Goal: Information Seeking & Learning: Learn about a topic

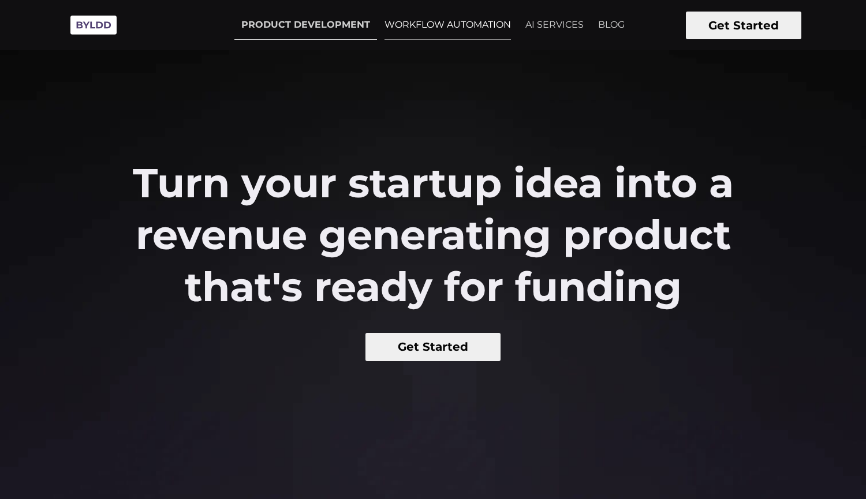
click at [445, 24] on link "WORKFLOW AUTOMATION" at bounding box center [447, 24] width 140 height 29
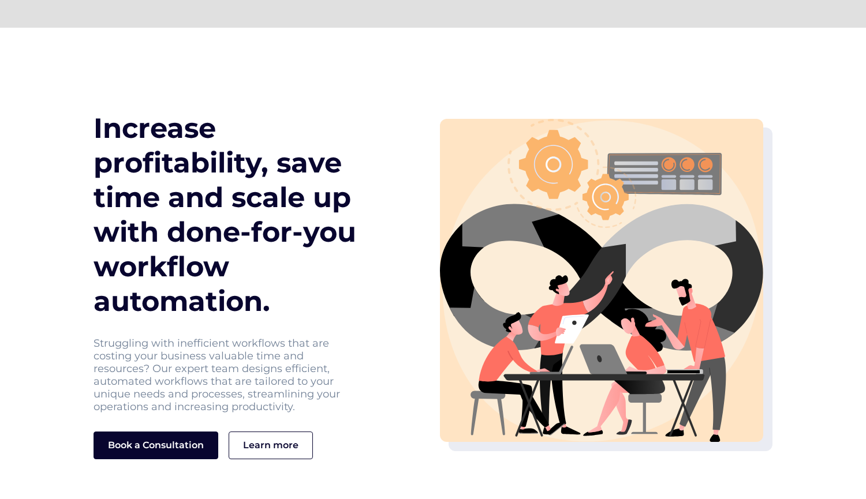
click at [317, 141] on h1 "Increase profitability, save time and scale up with done-for-you workflow autom…" at bounding box center [239, 215] width 293 height 208
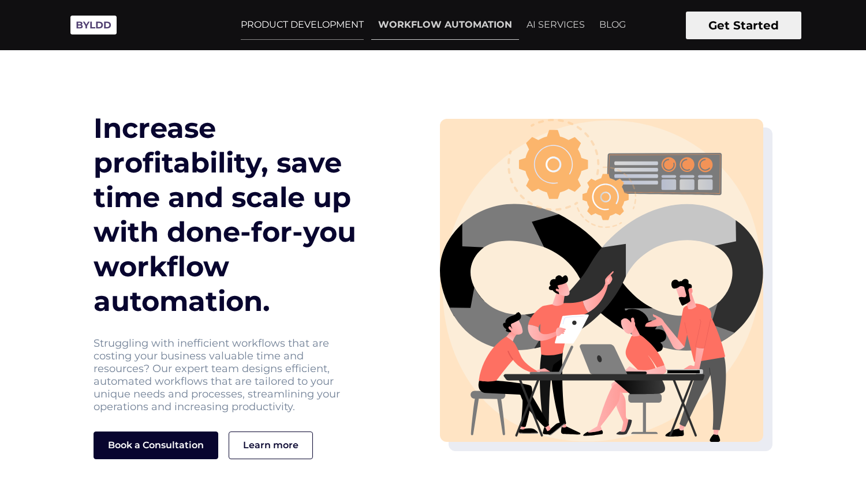
click at [320, 21] on link "PRODUCT DEVELOPMENT" at bounding box center [302, 24] width 137 height 29
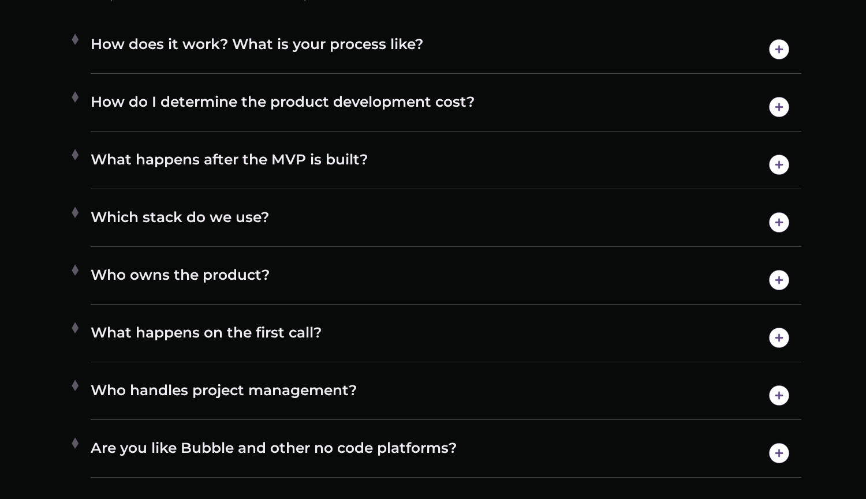
scroll to position [6337, 0]
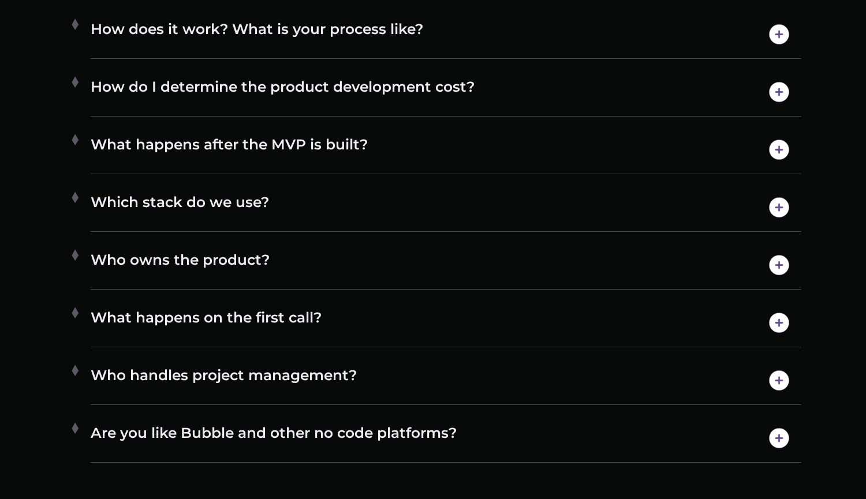
click at [785, 257] on img at bounding box center [778, 264] width 29 height 29
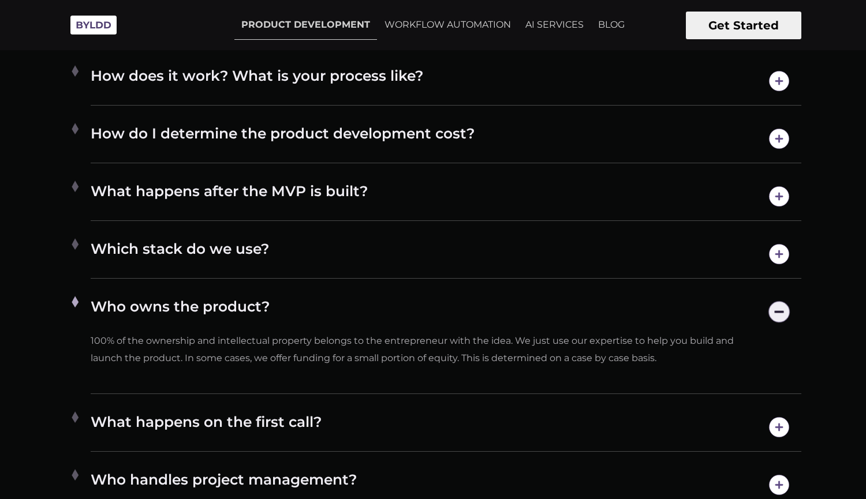
scroll to position [6281, 0]
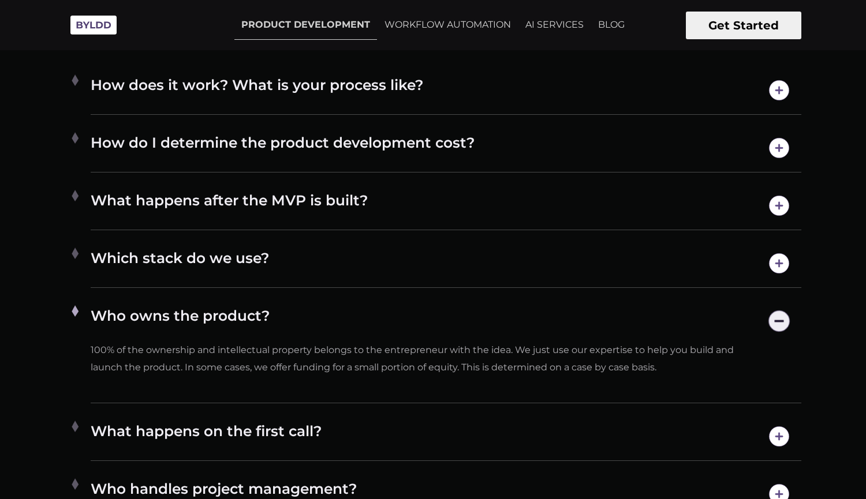
click at [776, 258] on img at bounding box center [778, 263] width 29 height 29
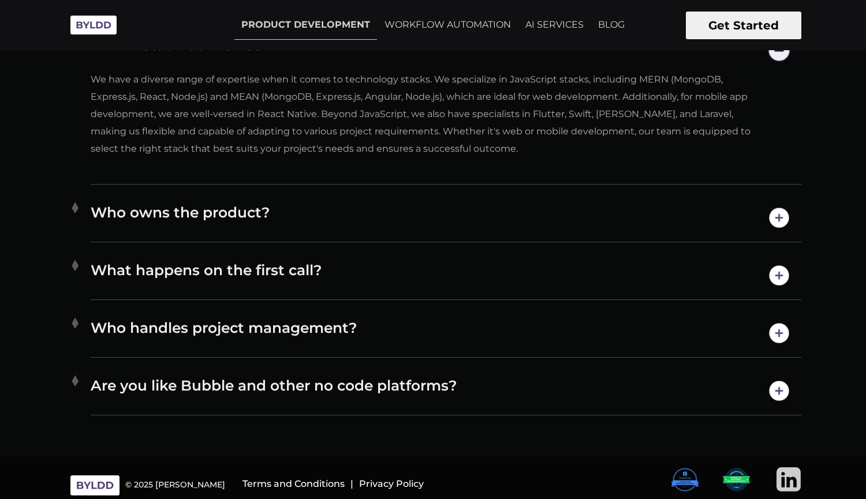
scroll to position [6493, 0]
click at [780, 384] on img at bounding box center [778, 391] width 29 height 29
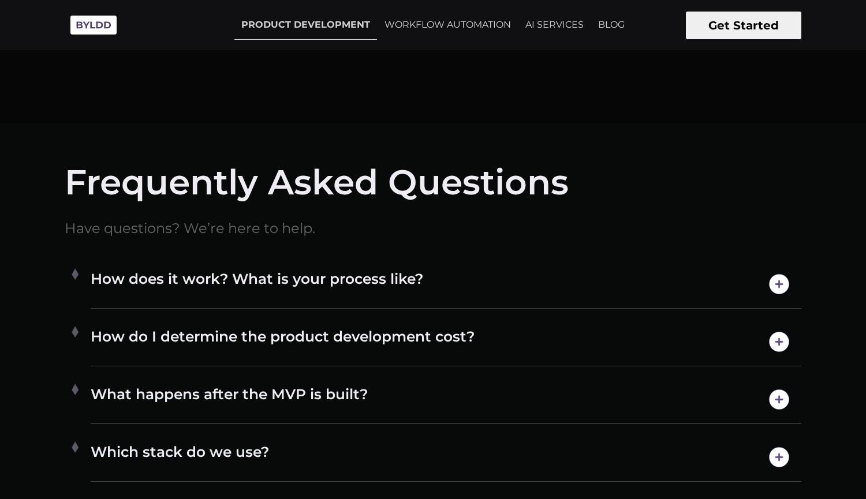
scroll to position [6084, 0]
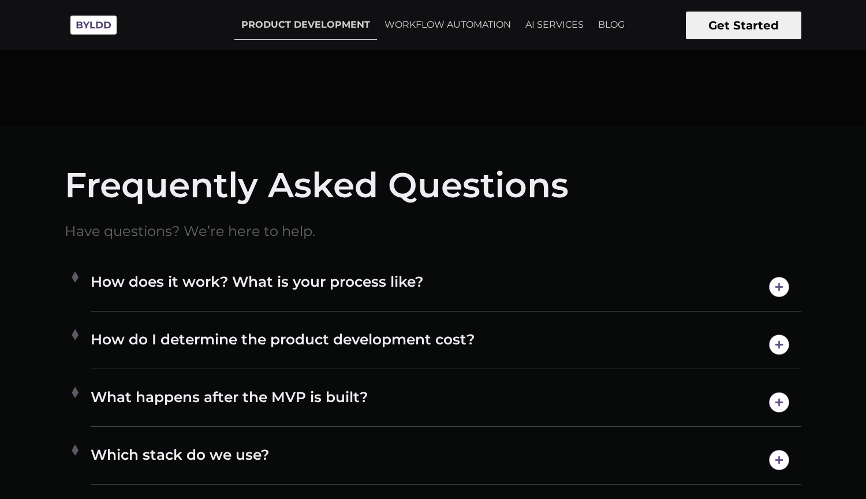
click at [779, 285] on img at bounding box center [778, 286] width 29 height 29
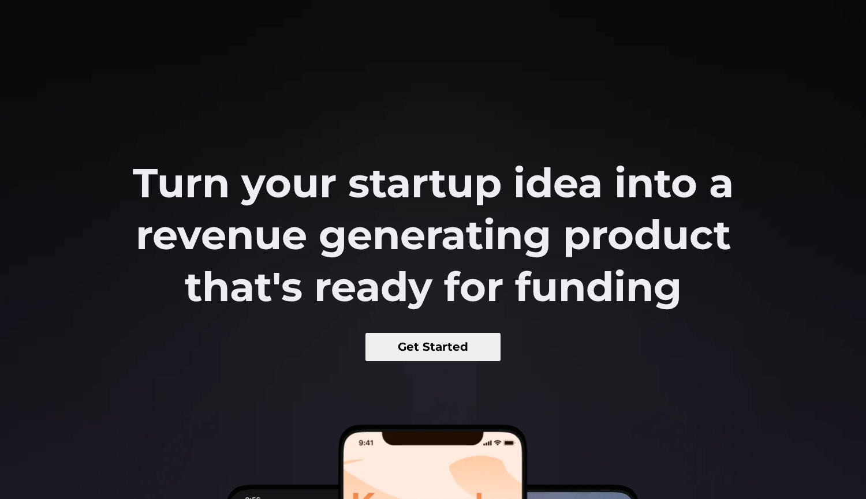
scroll to position [0, 0]
